Goal: Transaction & Acquisition: Obtain resource

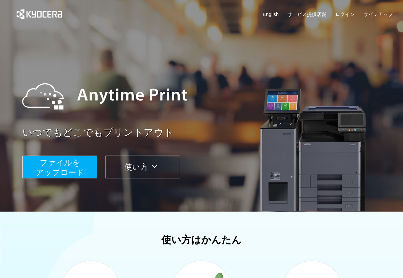
click at [59, 173] on span "ファイルを ​​アップロード" at bounding box center [60, 167] width 49 height 19
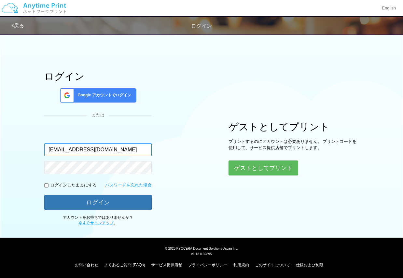
type input "[EMAIL_ADDRESS][DOMAIN_NAME]"
click at [75, 185] on p "ログインしたままにする" at bounding box center [73, 185] width 47 height 6
click at [46, 186] on input "checkbox" at bounding box center [46, 185] width 4 height 4
checkbox input "true"
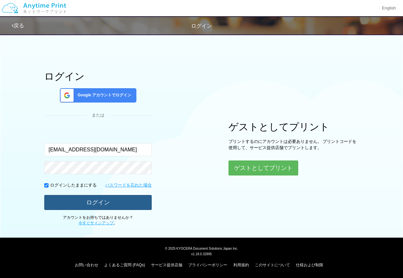
click at [68, 201] on button "ログイン" at bounding box center [97, 202] width 107 height 15
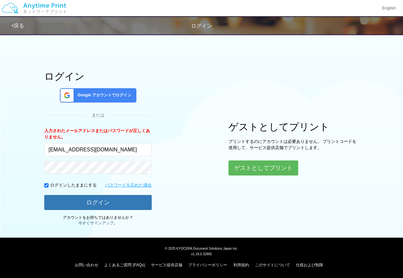
click at [94, 221] on link "今すぐサインアップ" at bounding box center [95, 223] width 35 height 5
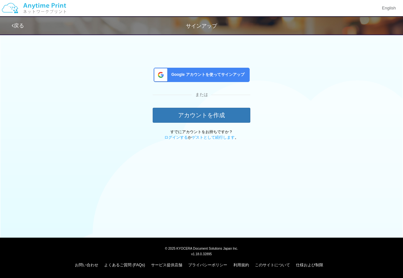
click at [210, 71] on div "Google アカウントを使ってサインアップ" at bounding box center [202, 75] width 96 height 14
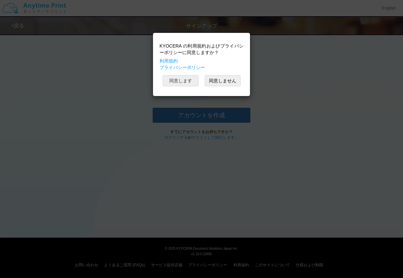
click at [183, 80] on button "同意します" at bounding box center [181, 80] width 36 height 11
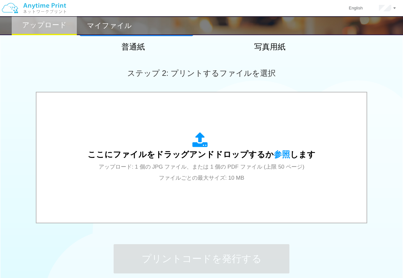
scroll to position [161, 0]
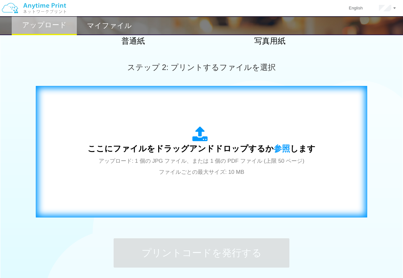
click at [205, 154] on div "ここにファイルをドラッグアンドドロップするか 参照 します アップロード: 1 個の JPG ファイル、または 1 個の PDF ファイル (上限 50 ペー…" at bounding box center [202, 151] width 228 height 51
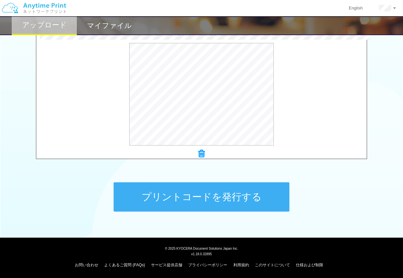
scroll to position [217, 0]
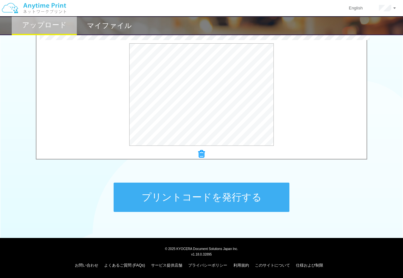
click at [256, 204] on button "プリントコードを発行する" at bounding box center [202, 197] width 176 height 29
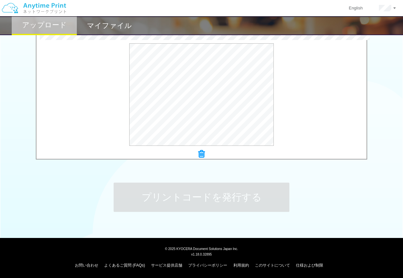
scroll to position [0, 0]
